Goal: Transaction & Acquisition: Download file/media

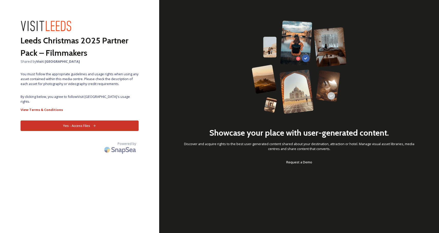
click at [86, 120] on button "Yes - Access Files" at bounding box center [80, 125] width 118 height 11
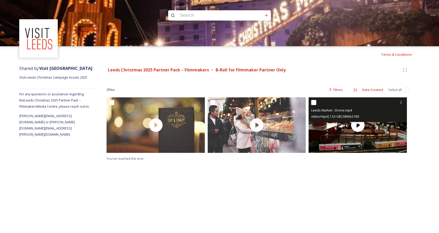
click at [315, 102] on input "checkbox" at bounding box center [313, 102] width 5 height 5
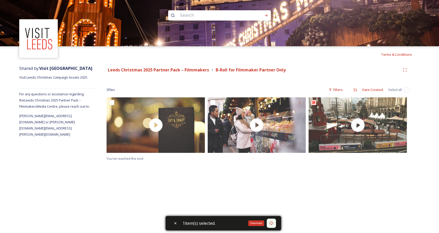
click at [273, 224] on icon at bounding box center [272, 223] width 4 height 4
click at [273, 224] on icon at bounding box center [271, 223] width 4 height 4
click at [262, 223] on div "Download" at bounding box center [256, 223] width 16 height 6
click at [261, 197] on div "Terms & Conditions Shared by: Visit Leeds Visit Leeds Christmas Campaign Assets…" at bounding box center [219, 116] width 439 height 233
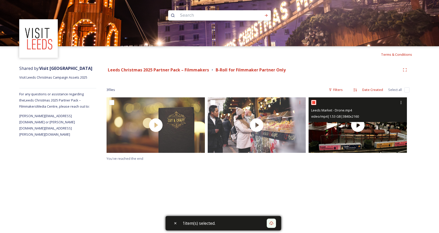
click at [315, 102] on input "checkbox" at bounding box center [313, 102] width 5 height 5
checkbox input "false"
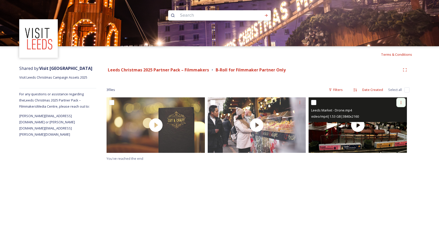
click at [401, 101] on icon at bounding box center [401, 102] width 1 height 3
click at [394, 114] on span "View File" at bounding box center [393, 113] width 13 height 5
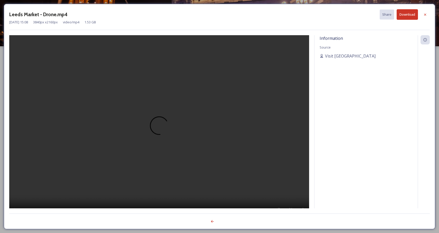
click at [406, 14] on button "Download" at bounding box center [407, 14] width 21 height 11
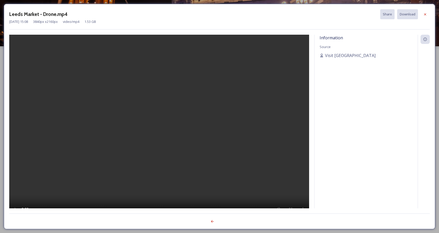
click at [315, 20] on div "[DATE] 15:08 3840 px x 2160 px video/mp4 1.53 GB" at bounding box center [219, 21] width 421 height 5
click at [426, 13] on icon at bounding box center [425, 14] width 4 height 4
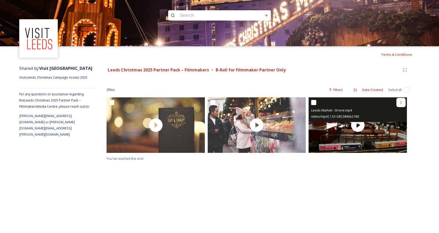
click at [403, 103] on icon at bounding box center [401, 102] width 4 height 4
click at [398, 114] on span "View File" at bounding box center [393, 113] width 13 height 5
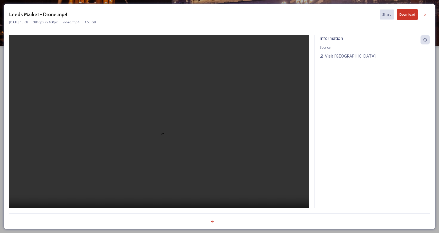
click at [234, 95] on video at bounding box center [159, 128] width 300 height 187
drag, startPoint x: 400, startPoint y: 103, endPoint x: 392, endPoint y: 105, distance: 8.4
click at [392, 105] on div "Information Source Visit [GEOGRAPHIC_DATA]" at bounding box center [366, 128] width 103 height 187
click at [379, 112] on div "Information Source Visit [GEOGRAPHIC_DATA]" at bounding box center [366, 128] width 103 height 187
